Goal: Find specific page/section: Find specific page/section

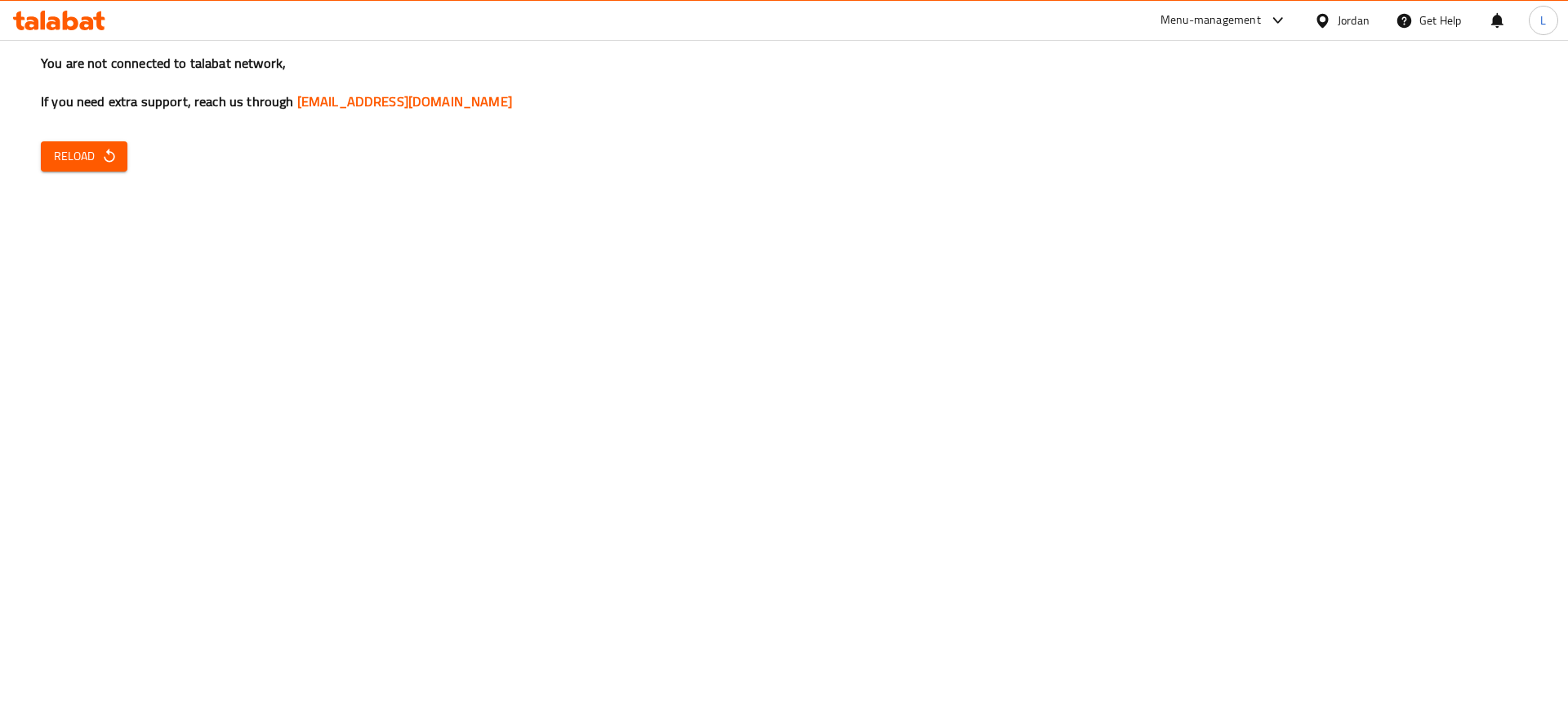
click at [104, 161] on icon "button" at bounding box center [109, 155] width 16 height 16
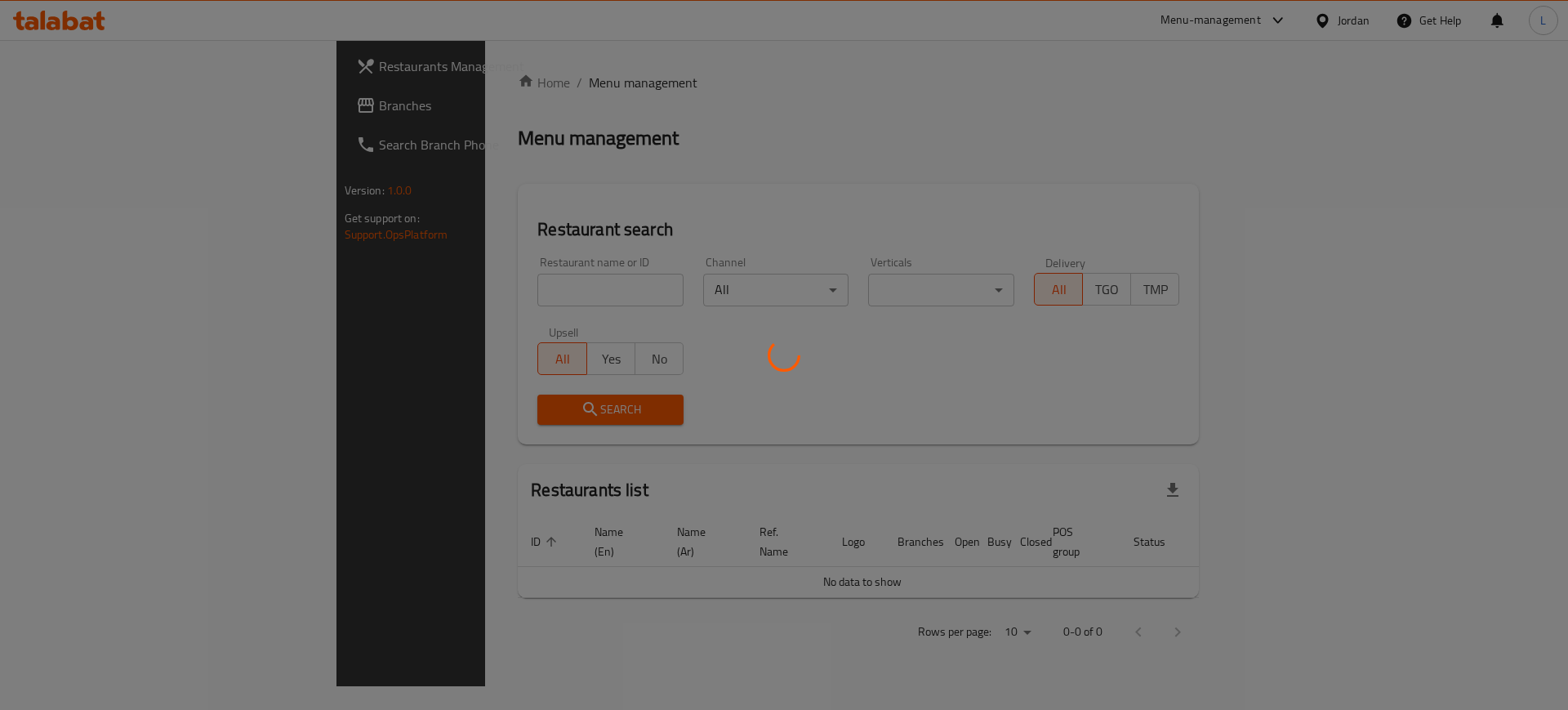
click at [531, 289] on div at bounding box center [784, 355] width 1568 height 710
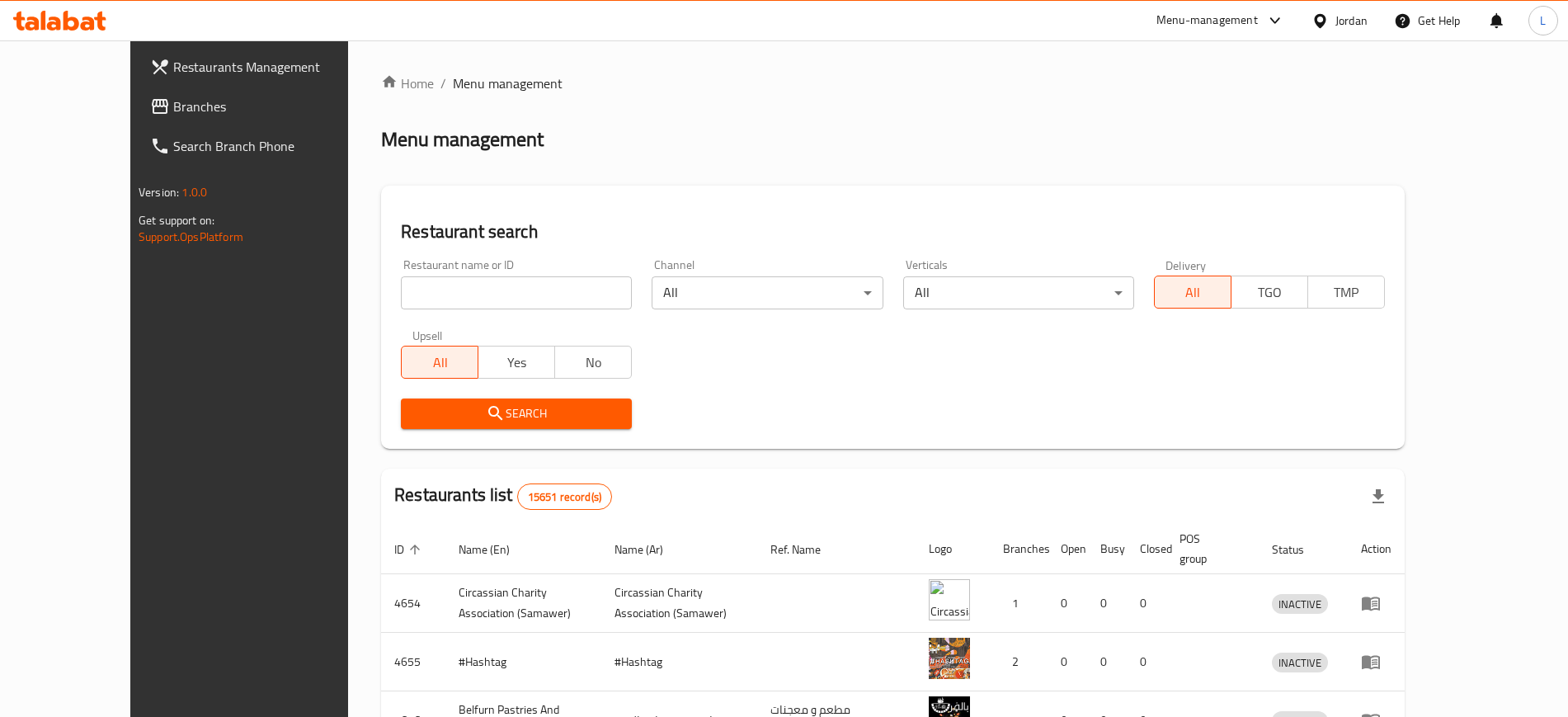
click at [531, 303] on input "search" at bounding box center [516, 293] width 231 height 33
click button "Search" at bounding box center [516, 413] width 231 height 30
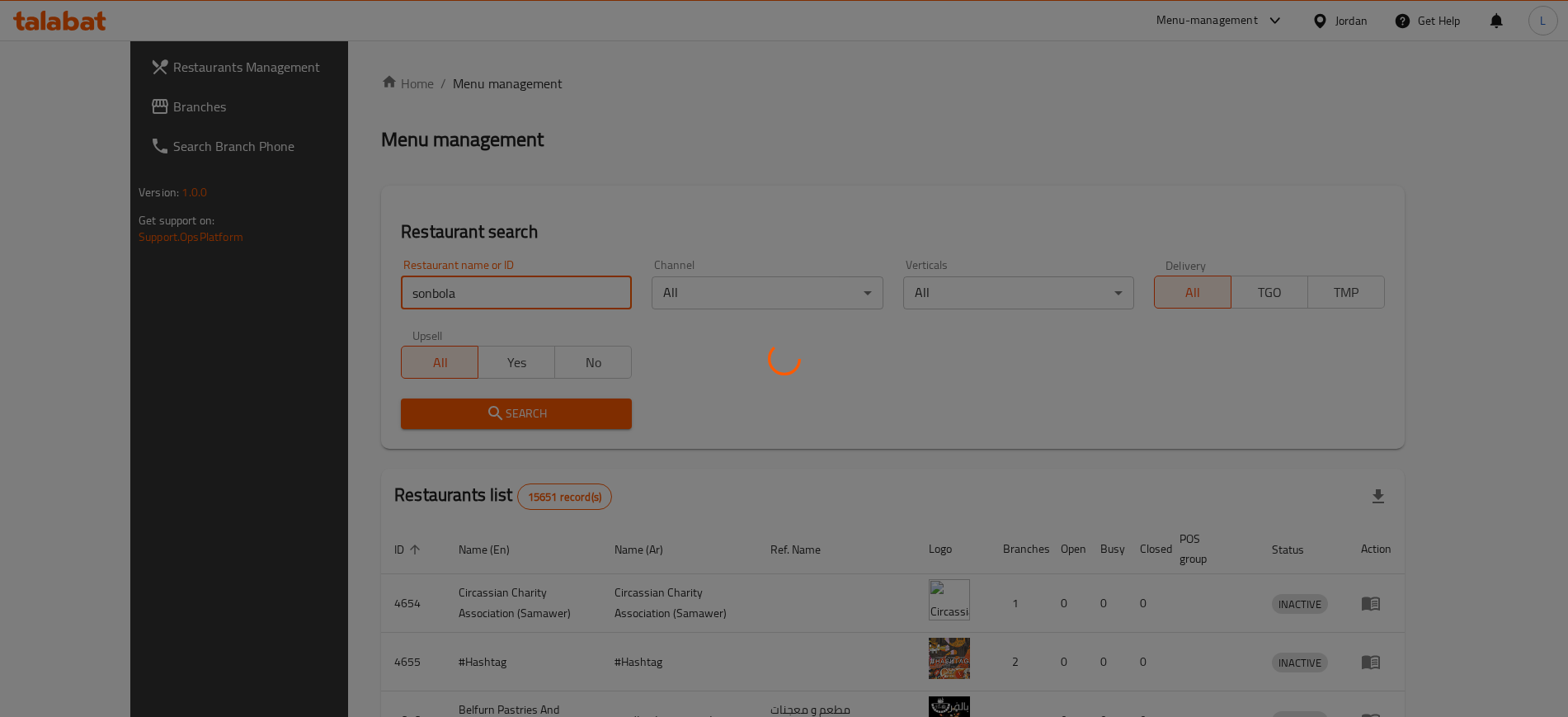
click at [528, 293] on div at bounding box center [784, 358] width 1568 height 717
click at [524, 295] on div at bounding box center [784, 358] width 1568 height 717
click at [403, 295] on div at bounding box center [784, 358] width 1568 height 717
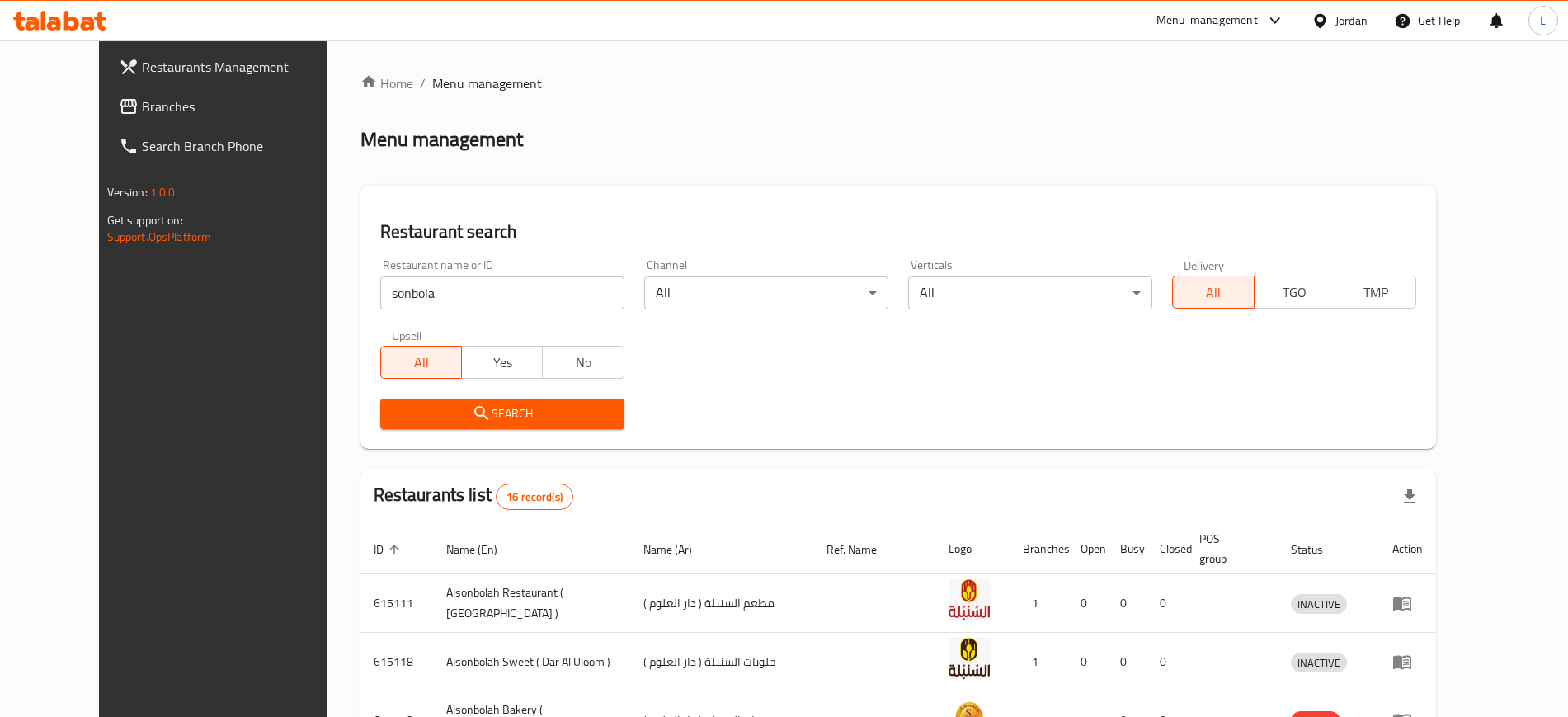
click at [436, 287] on input "sonbola" at bounding box center [502, 293] width 244 height 33
click at [471, 422] on icon "submit" at bounding box center [481, 413] width 19 height 19
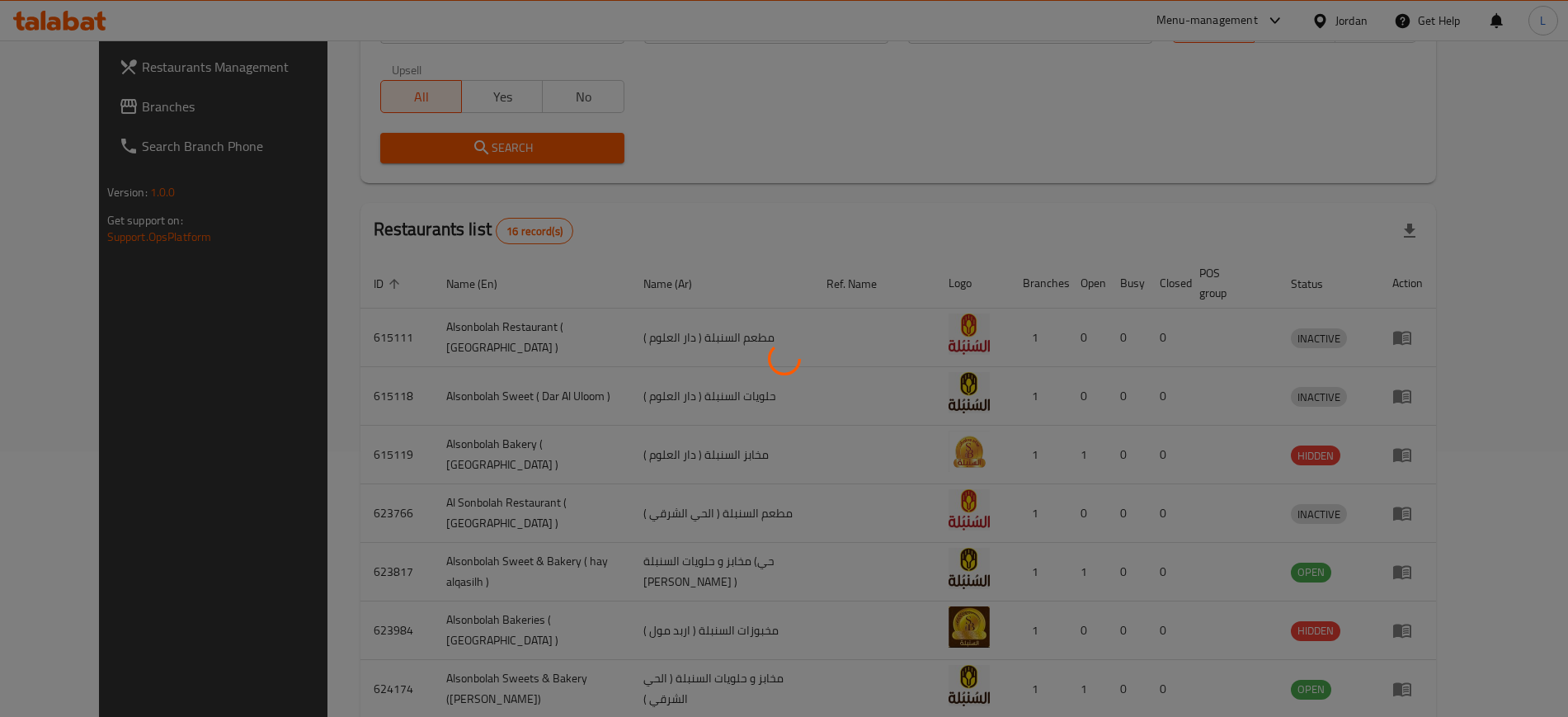
scroll to position [412, 0]
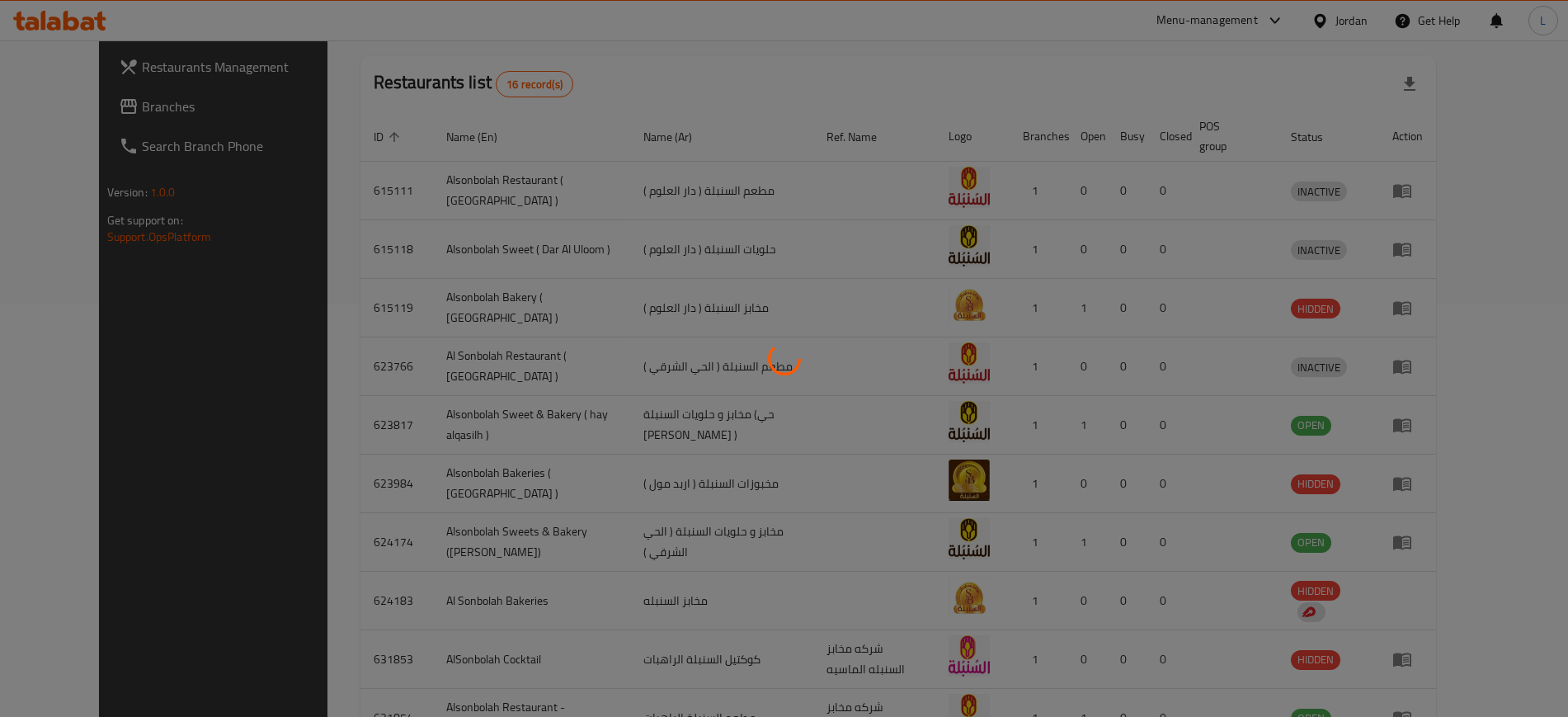
click at [699, 366] on div at bounding box center [784, 358] width 1568 height 717
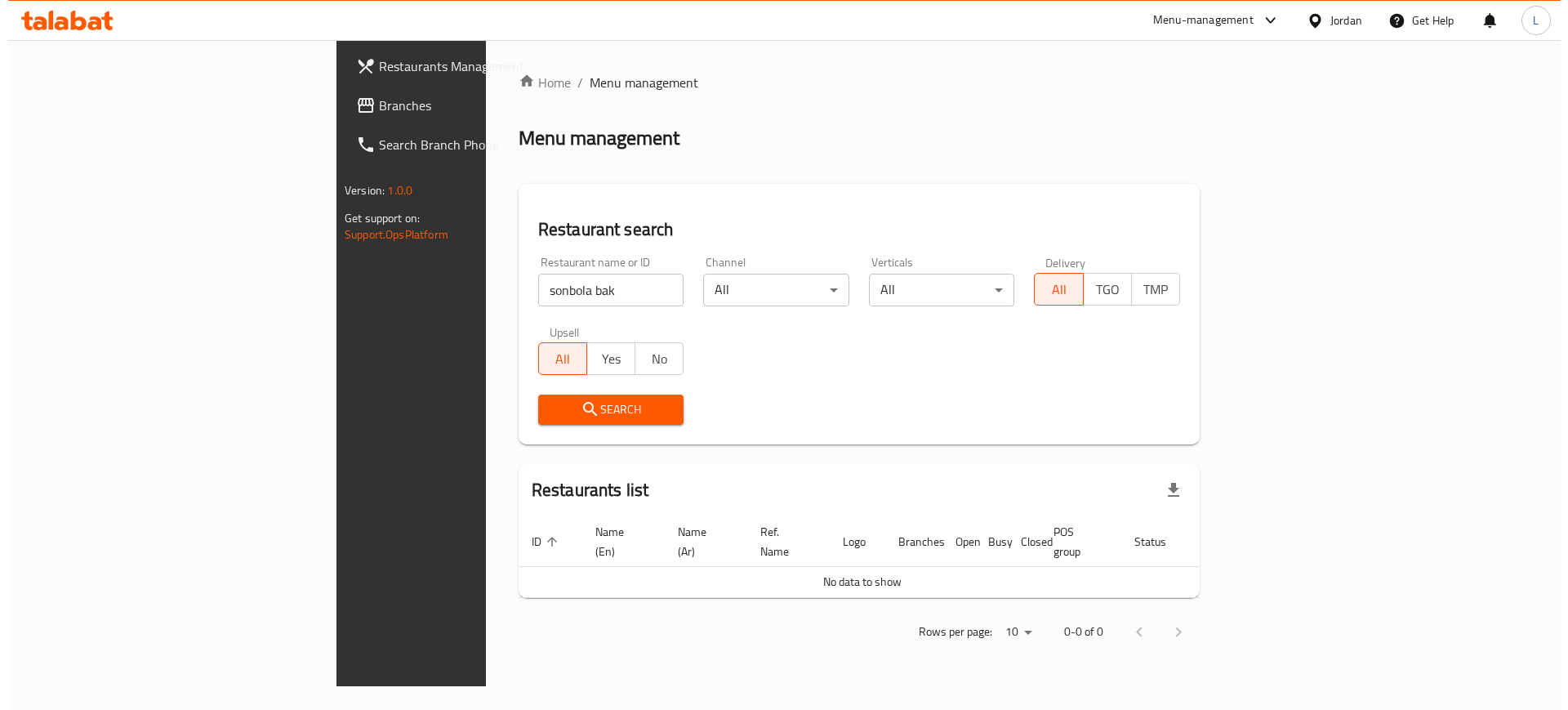
scroll to position [0, 0]
click at [537, 284] on input "sonbola bak" at bounding box center [610, 290] width 147 height 33
type input "sonbola ba"
click at [581, 412] on icon "submit" at bounding box center [590, 409] width 19 height 19
click at [1189, 393] on div "Search" at bounding box center [858, 410] width 662 height 50
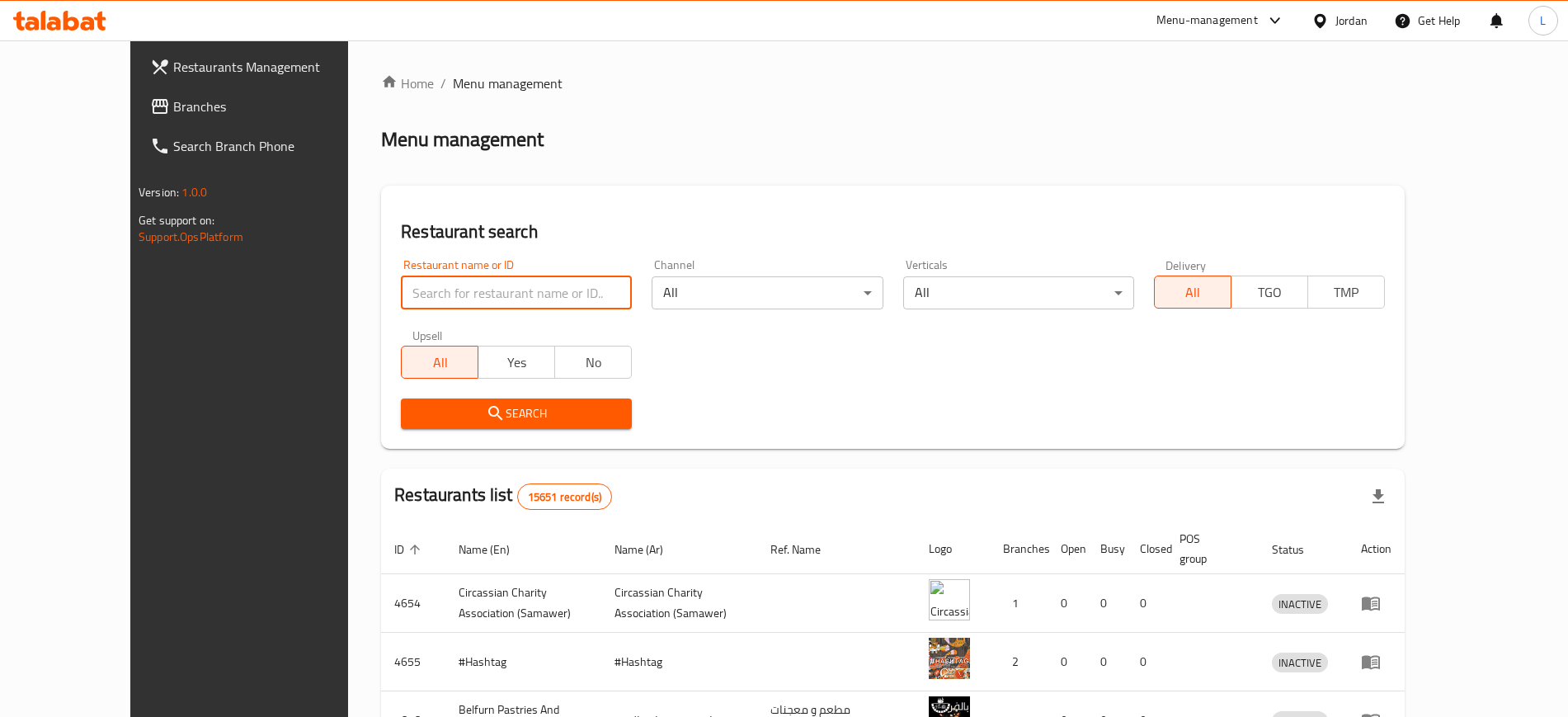
click at [460, 291] on input "search" at bounding box center [516, 293] width 231 height 33
type input "sonbola"
click button "Search" at bounding box center [516, 413] width 231 height 30
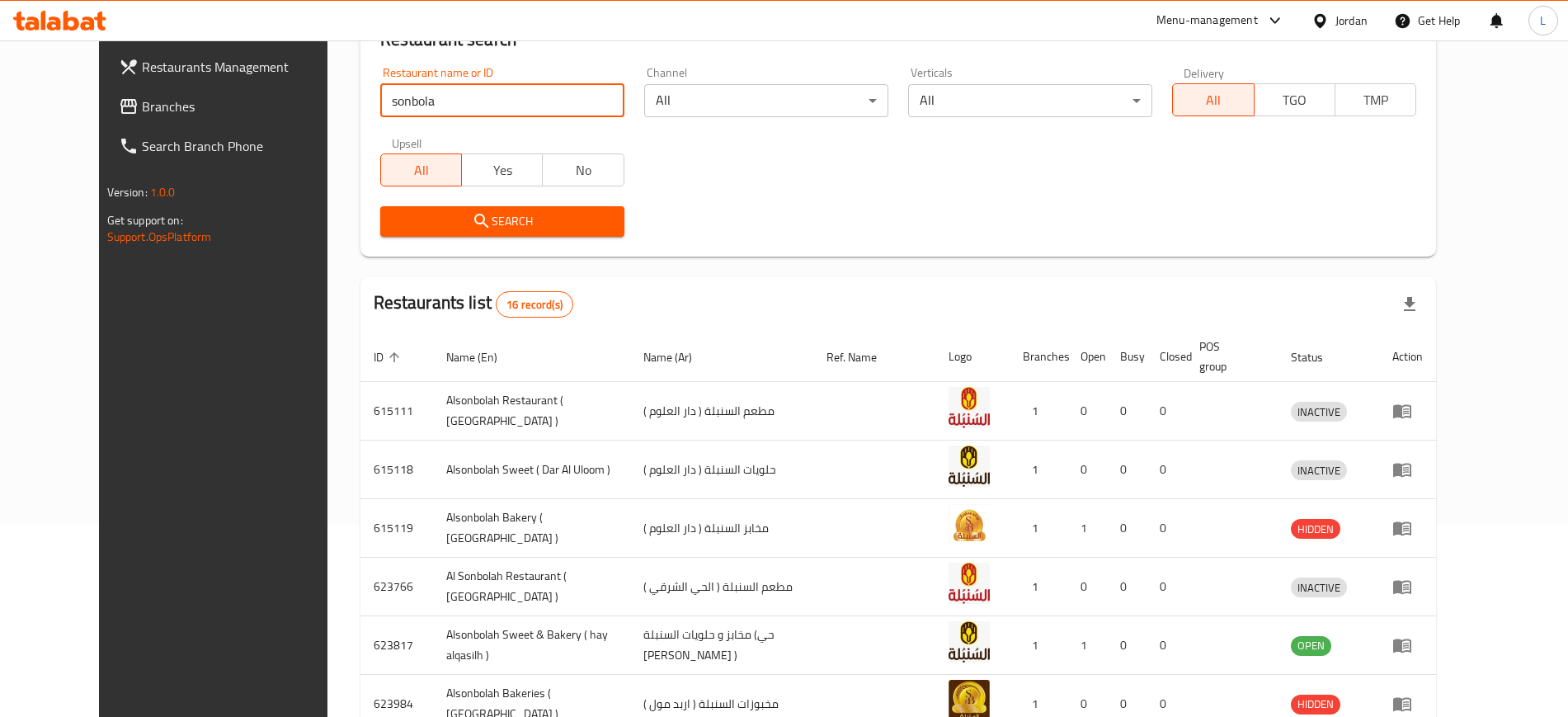
scroll to position [310, 0]
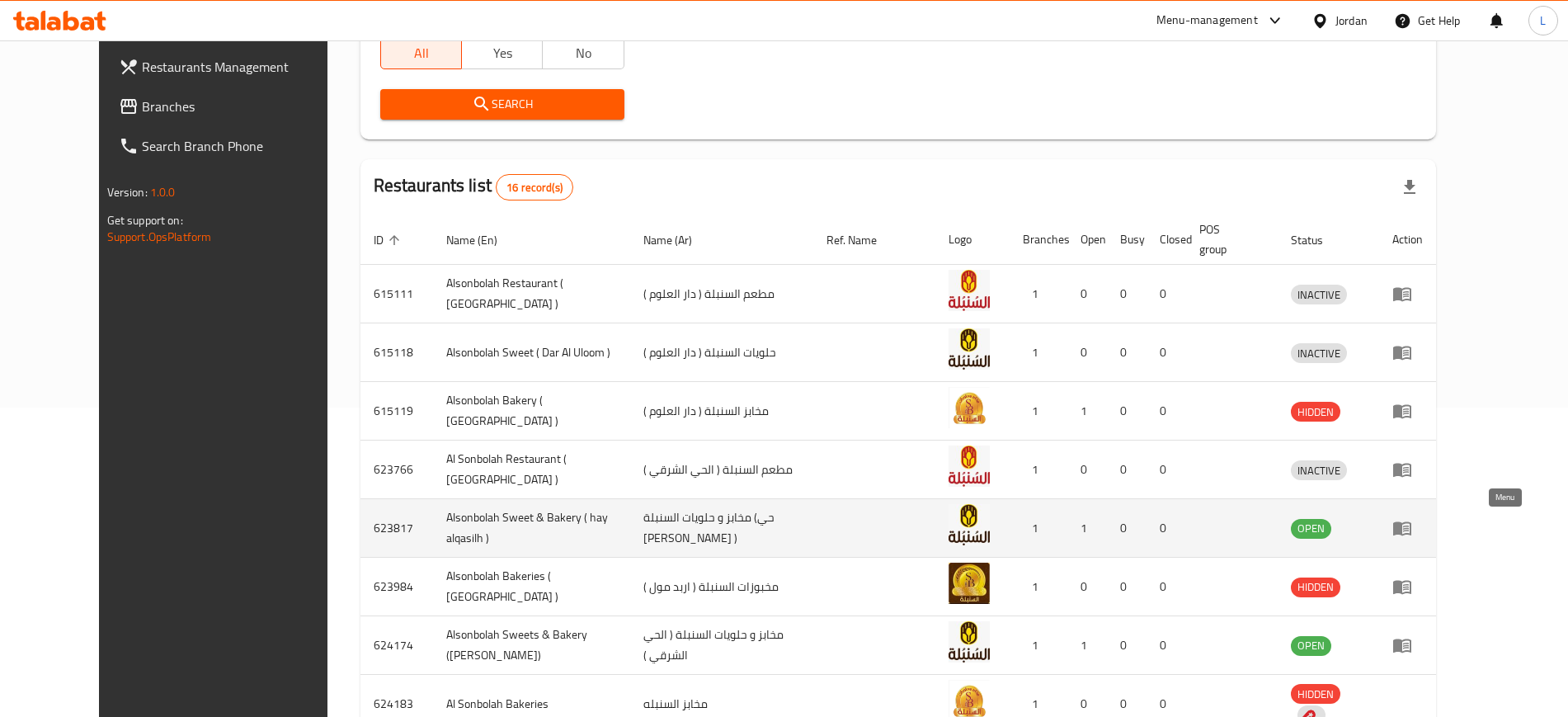
click at [1412, 527] on icon "enhanced table" at bounding box center [1402, 528] width 19 height 19
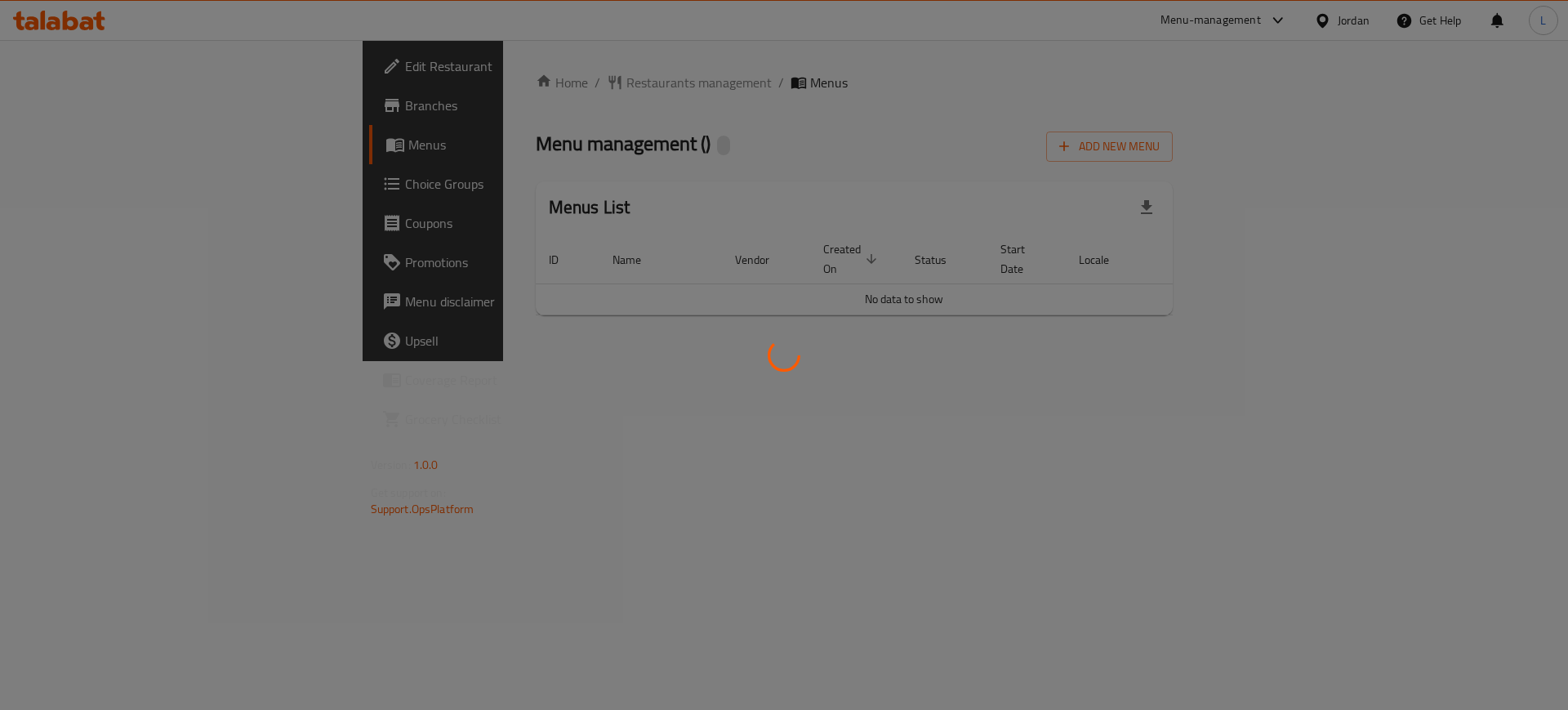
click at [51, 99] on div at bounding box center [784, 355] width 1568 height 710
click at [54, 99] on div at bounding box center [784, 355] width 1568 height 710
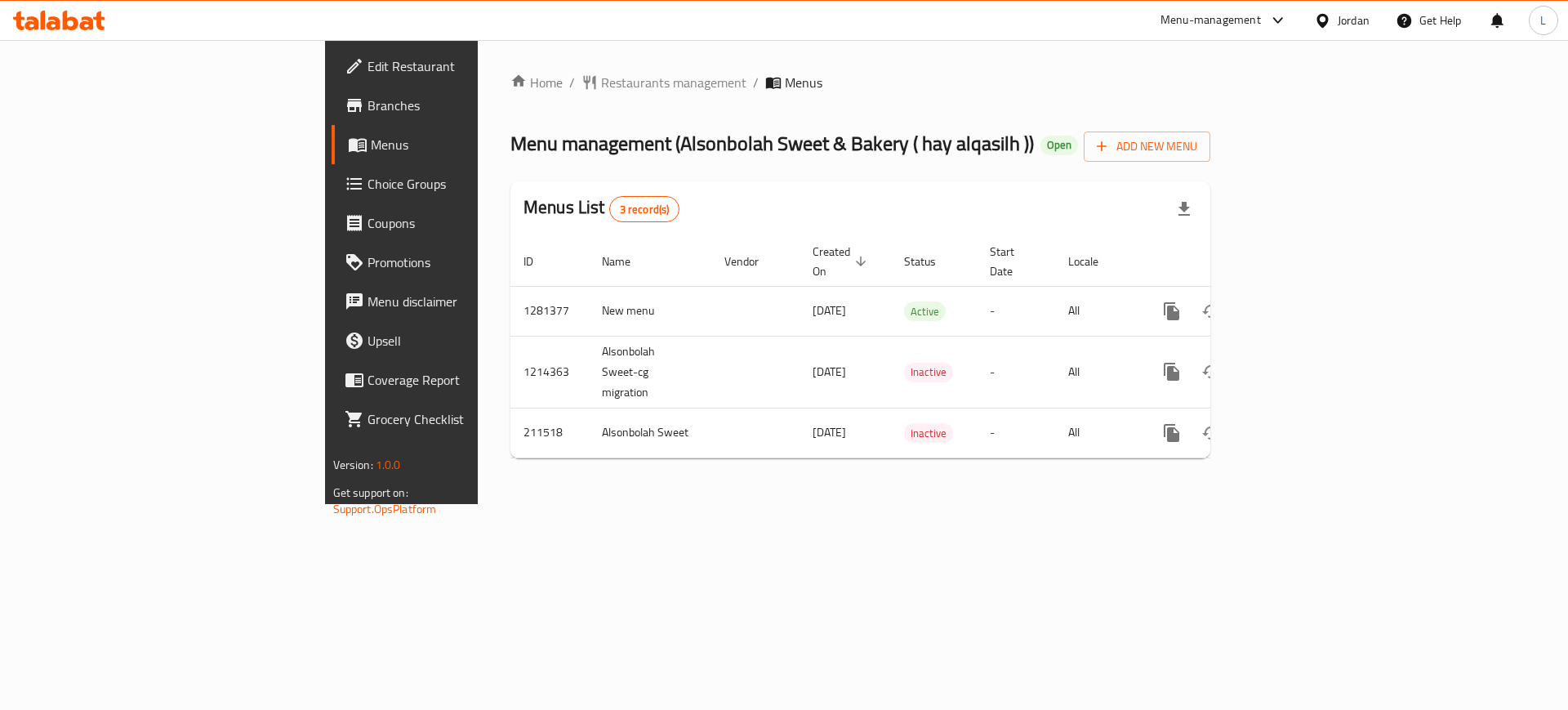
click at [367, 100] on span "Branches" at bounding box center [471, 105] width 206 height 19
